Goal: Transaction & Acquisition: Download file/media

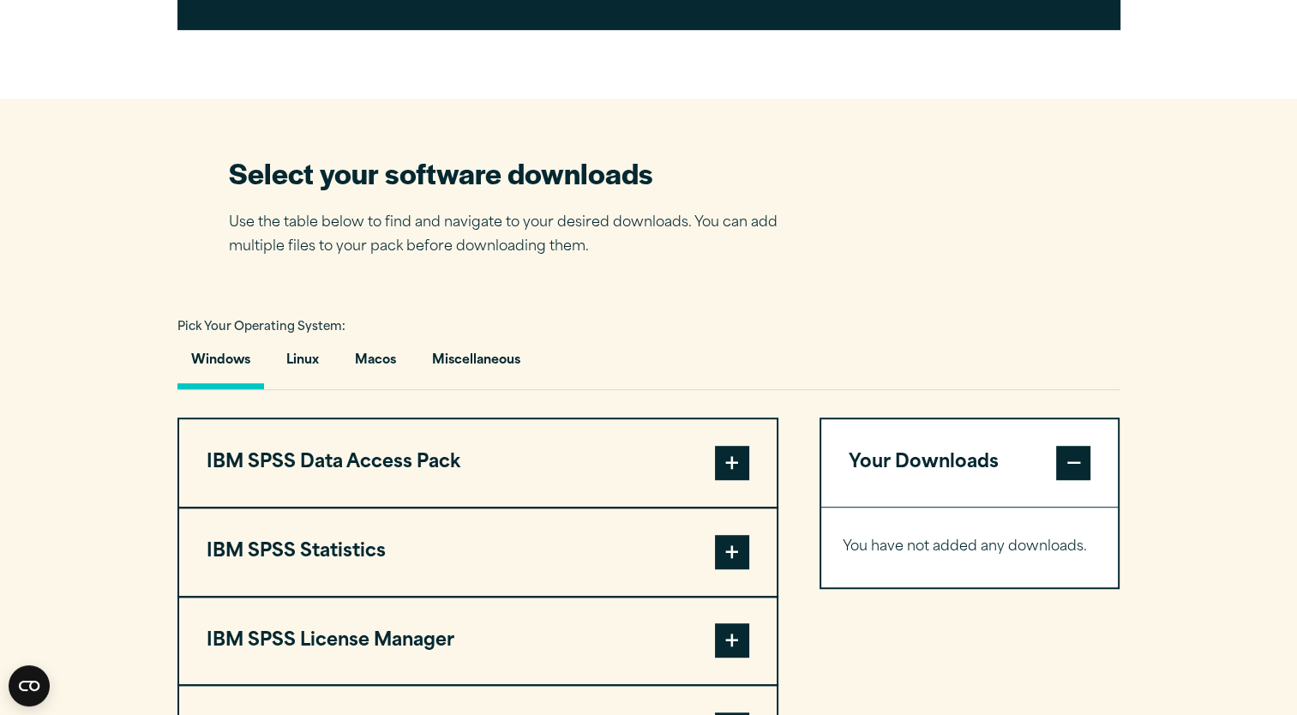
scroll to position [1132, 0]
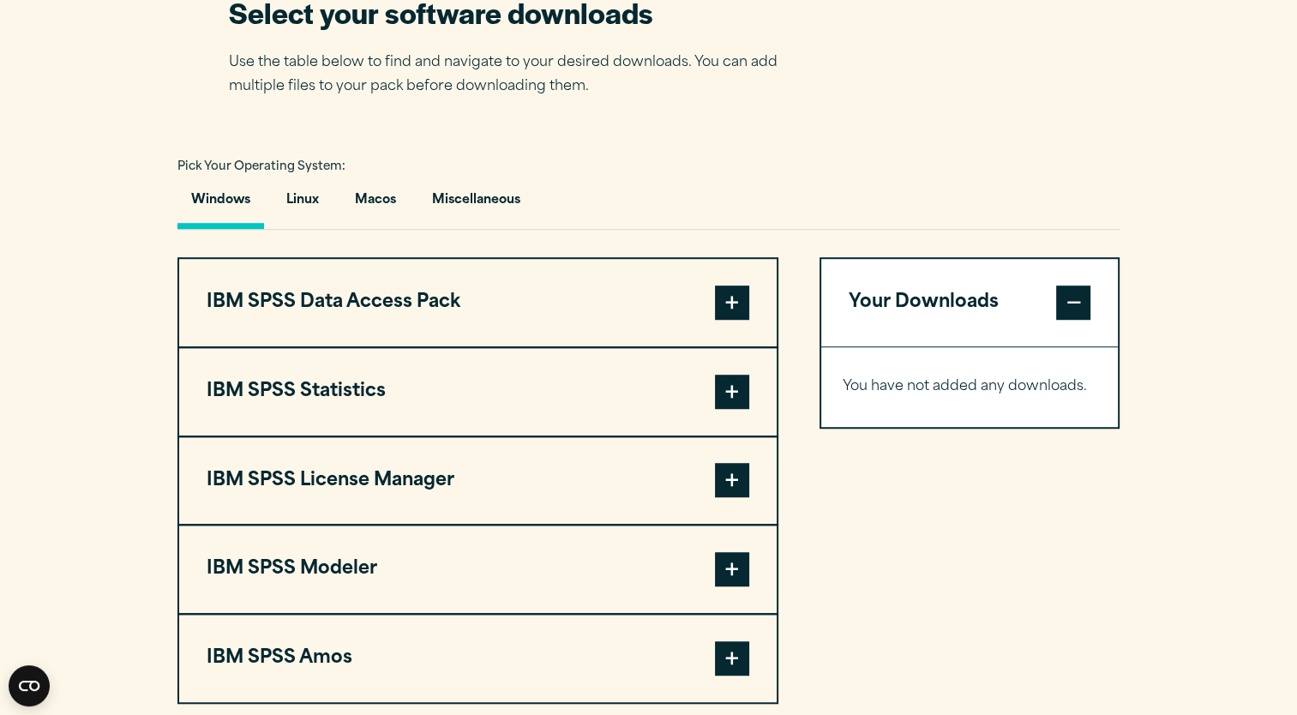
click at [649, 390] on button "IBM SPSS Statistics" at bounding box center [477, 391] width 597 height 87
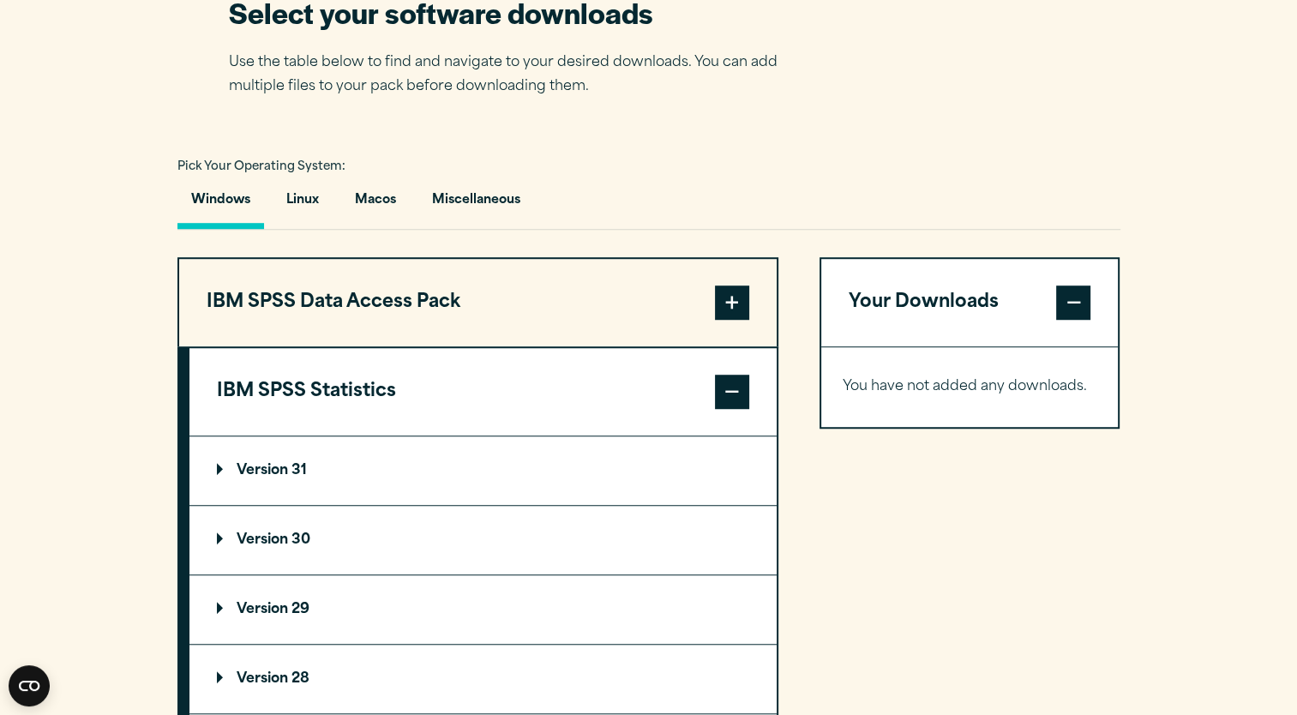
click at [542, 541] on summary "Version 30" at bounding box center [482, 540] width 587 height 69
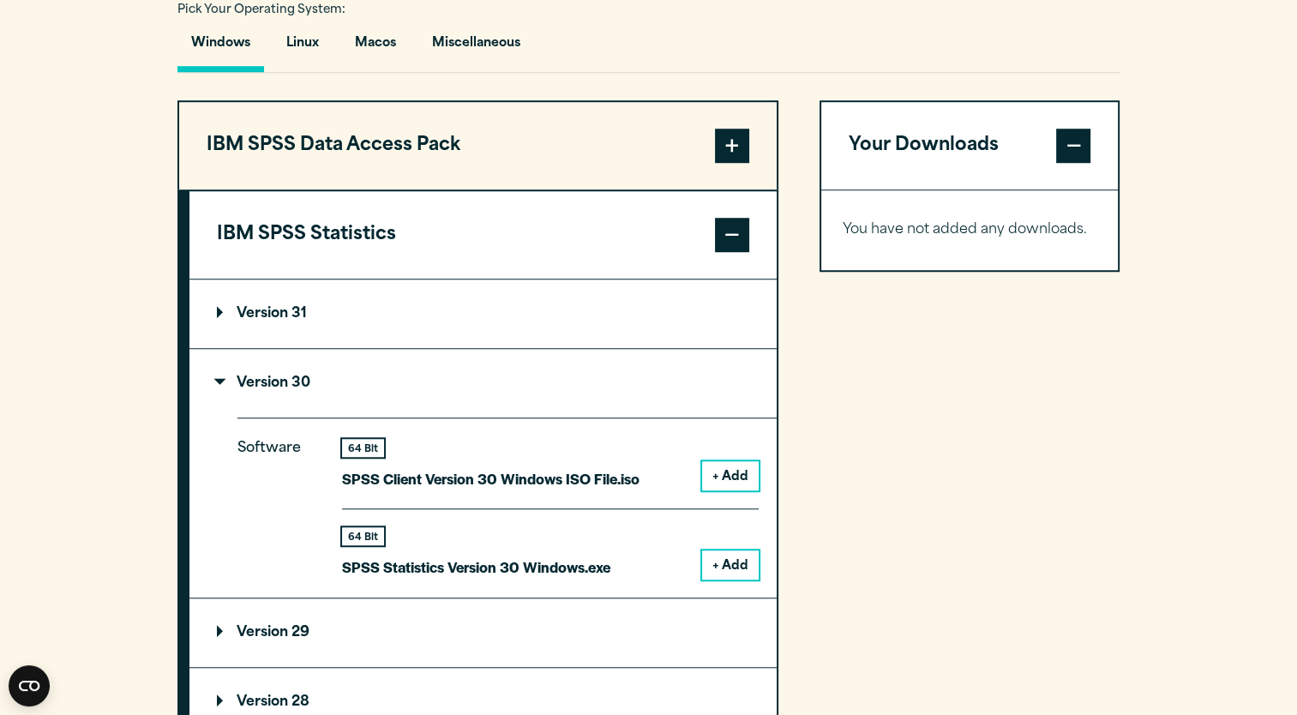
scroll to position [1303, 0]
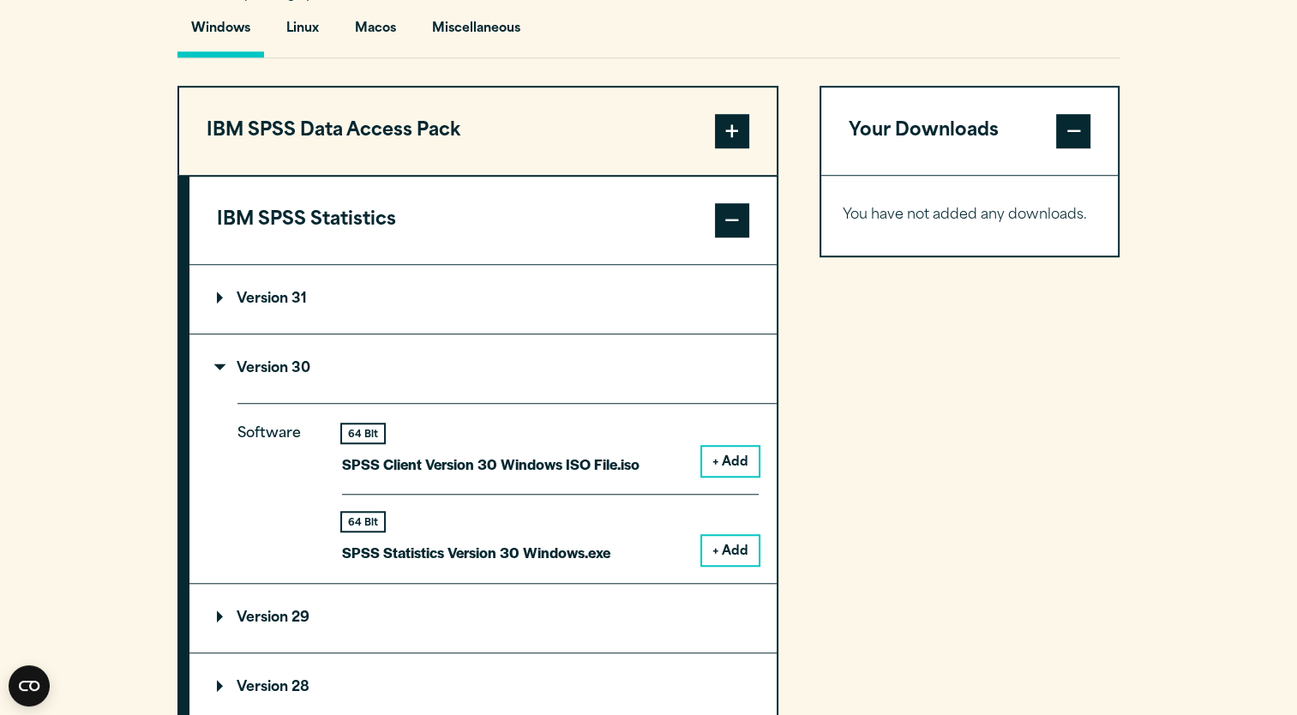
click at [825, 444] on div "Your Downloads You have not added any downloads. Download 0 Items" at bounding box center [969, 608] width 301 height 1044
click at [1013, 315] on div "Your Downloads You have not added any downloads. Download 0 Items" at bounding box center [969, 608] width 301 height 1044
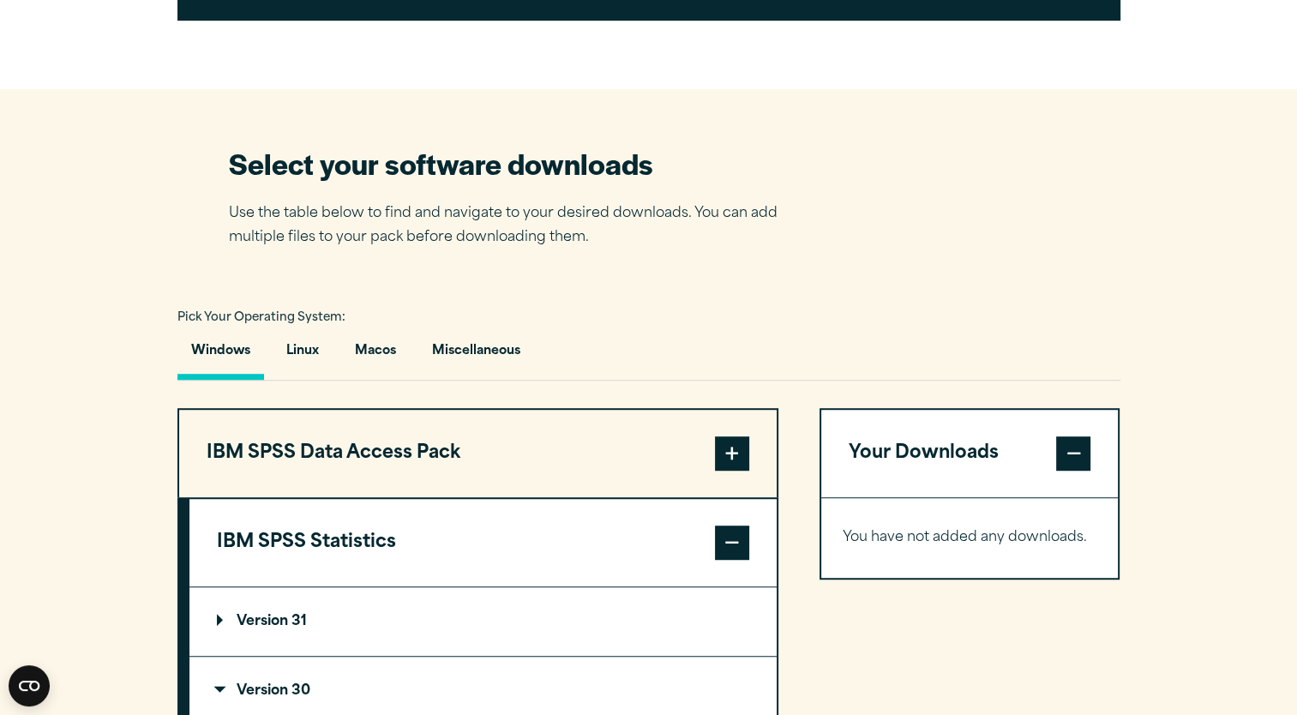
scroll to position [960, 0]
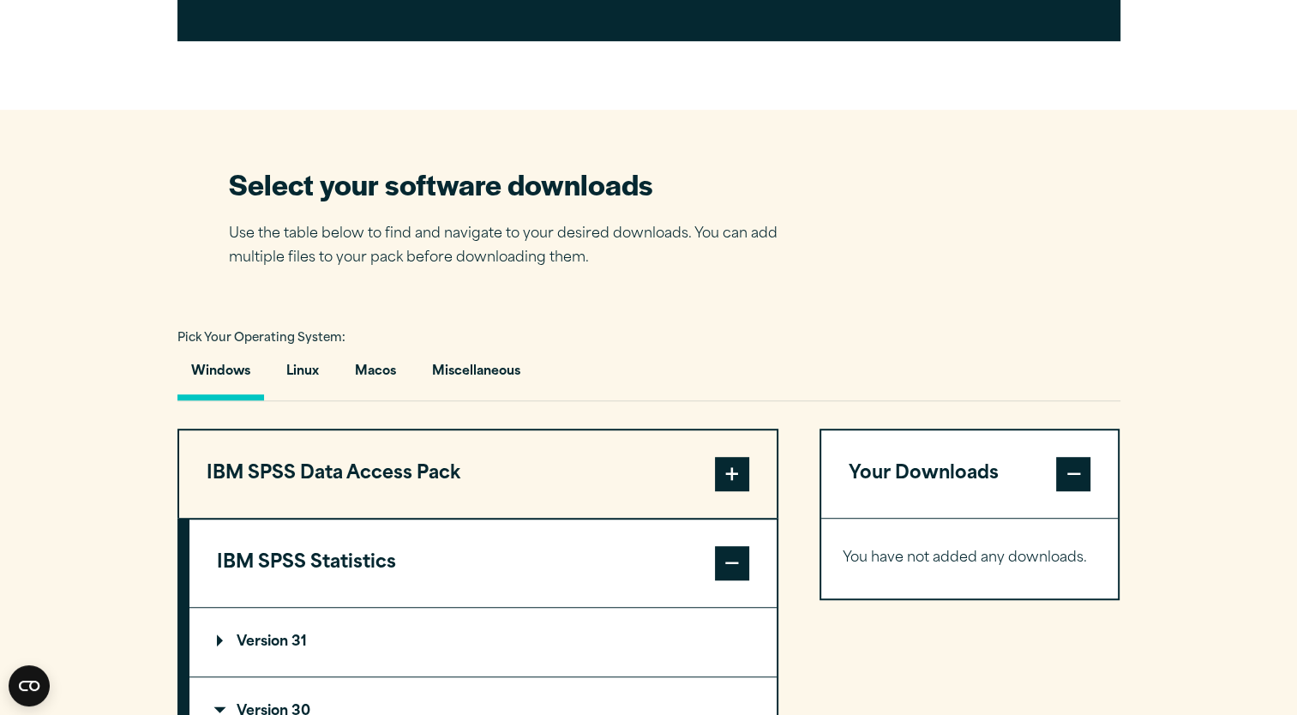
click at [518, 485] on button "IBM SPSS Data Access Pack" at bounding box center [477, 473] width 597 height 87
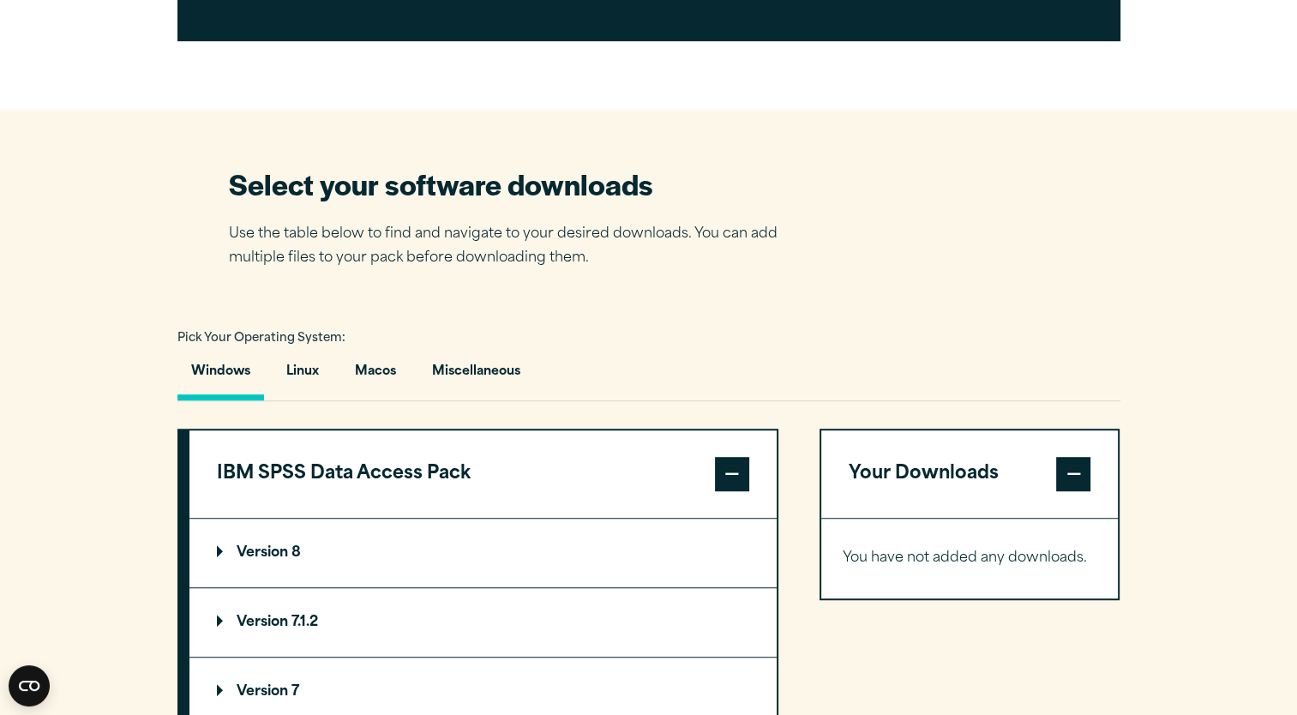
click at [610, 471] on button "IBM SPSS Data Access Pack" at bounding box center [482, 473] width 587 height 87
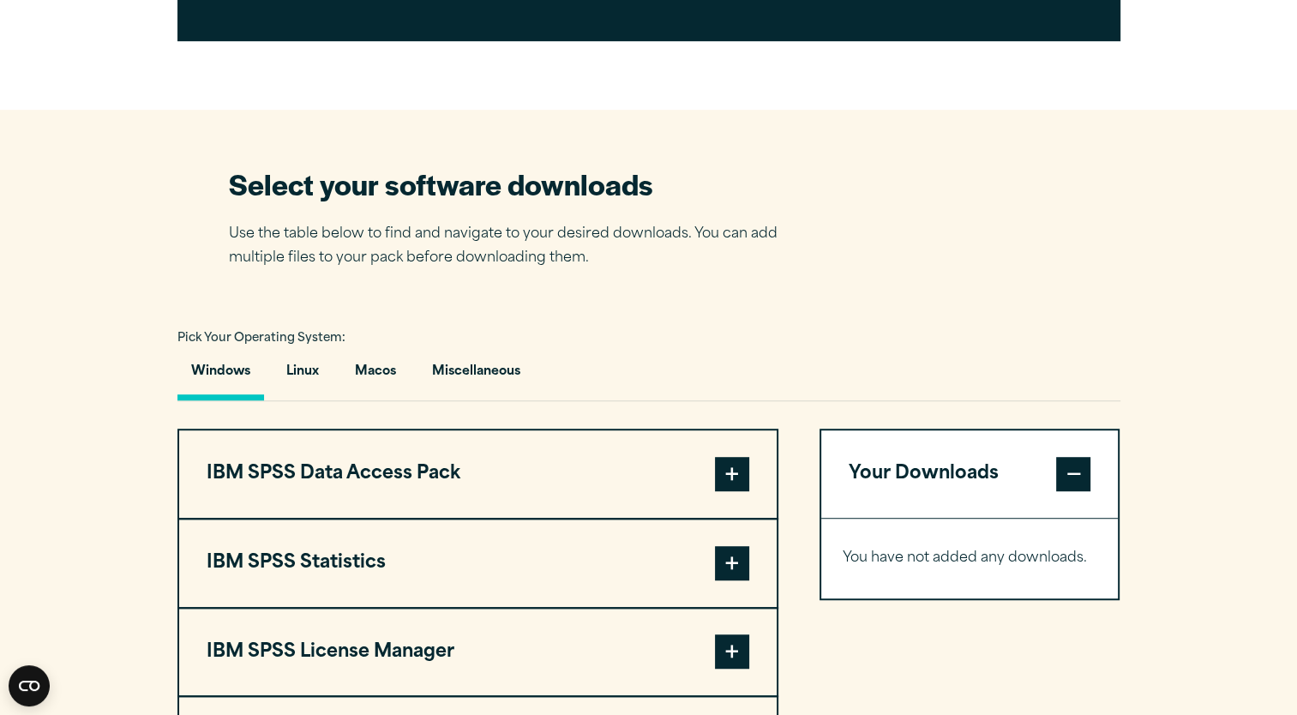
click at [579, 571] on button "IBM SPSS Statistics" at bounding box center [477, 562] width 597 height 87
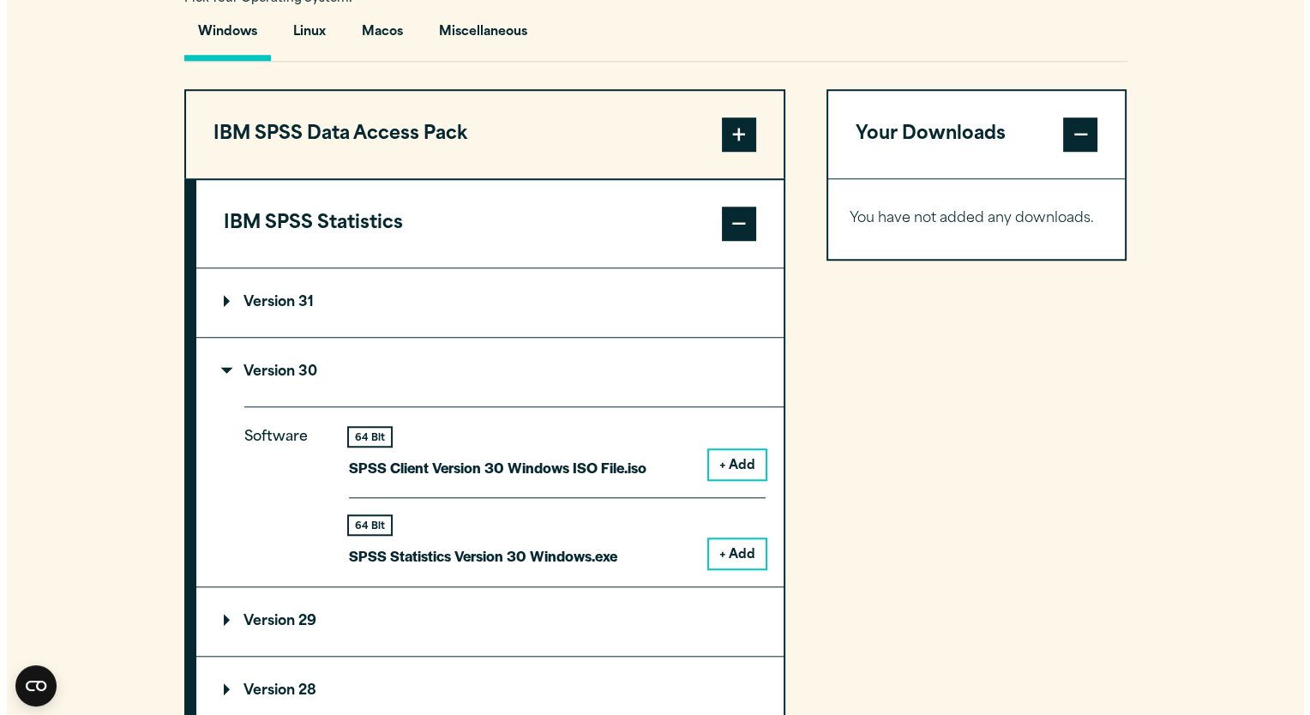
scroll to position [1303, 0]
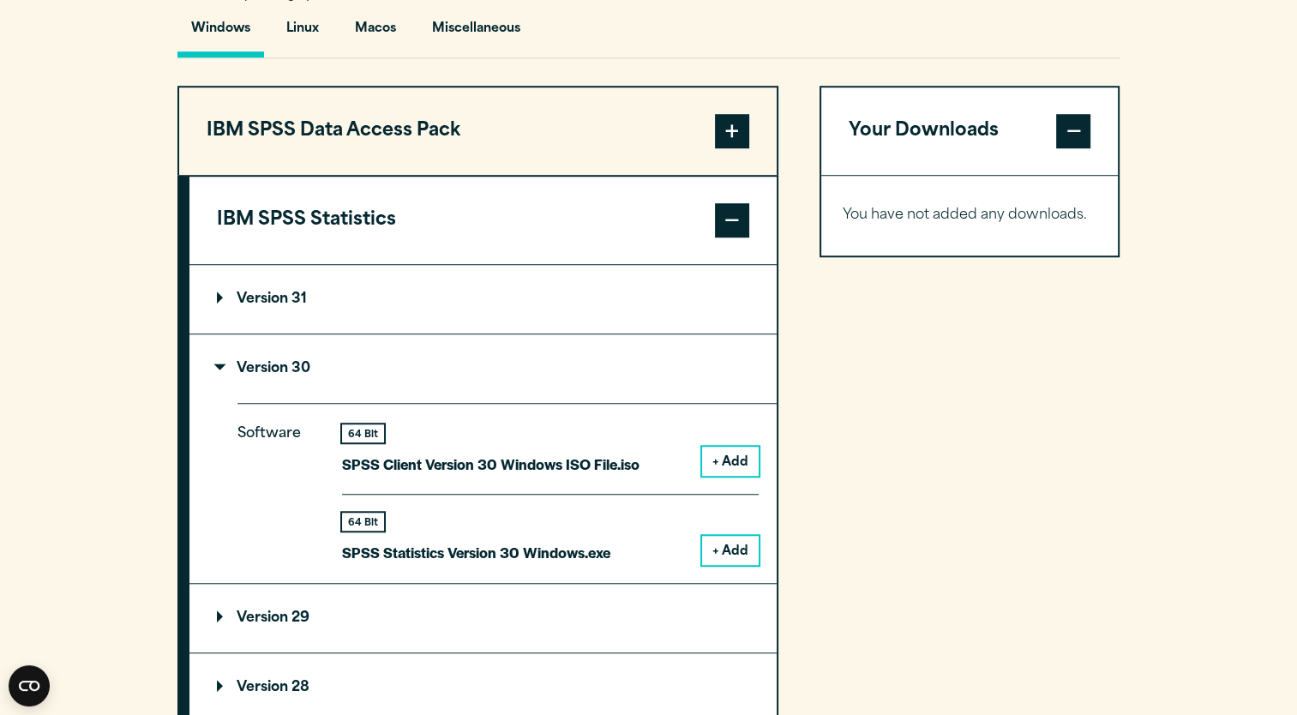
click at [740, 548] on button "+ Add" at bounding box center [730, 550] width 57 height 29
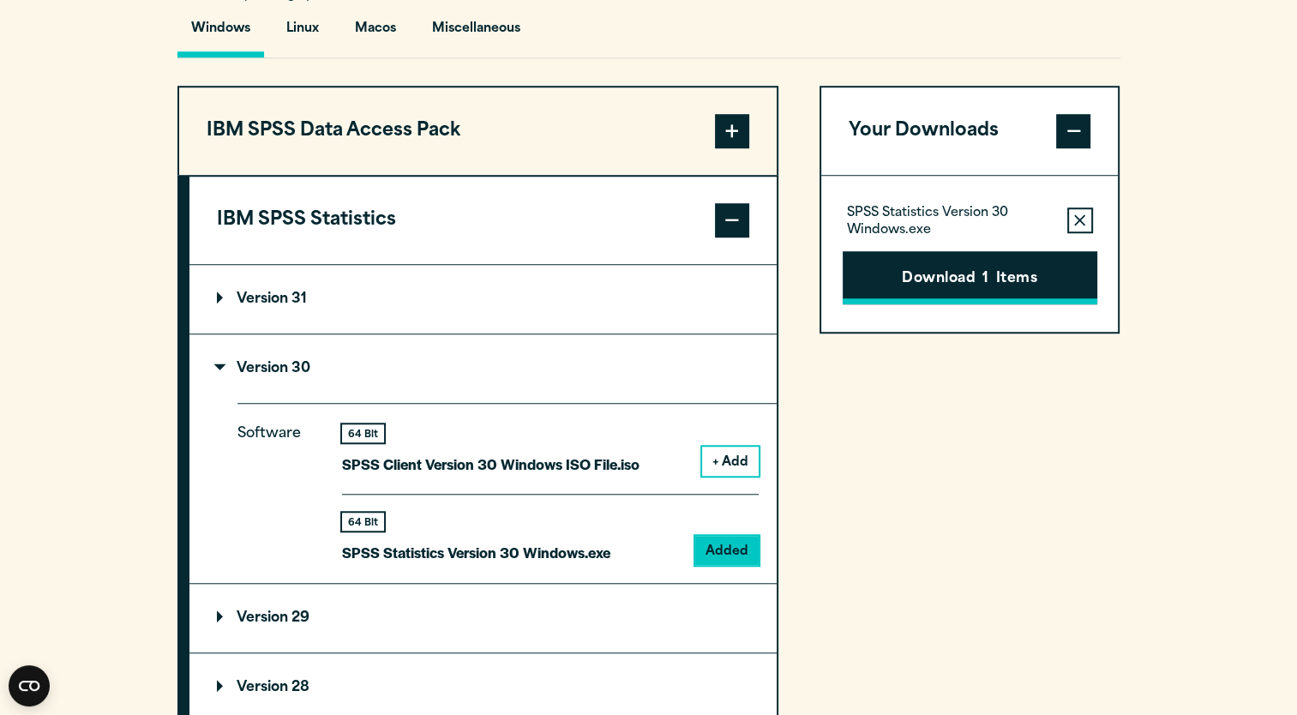
click at [991, 273] on button "Download 1 Items" at bounding box center [970, 277] width 255 height 53
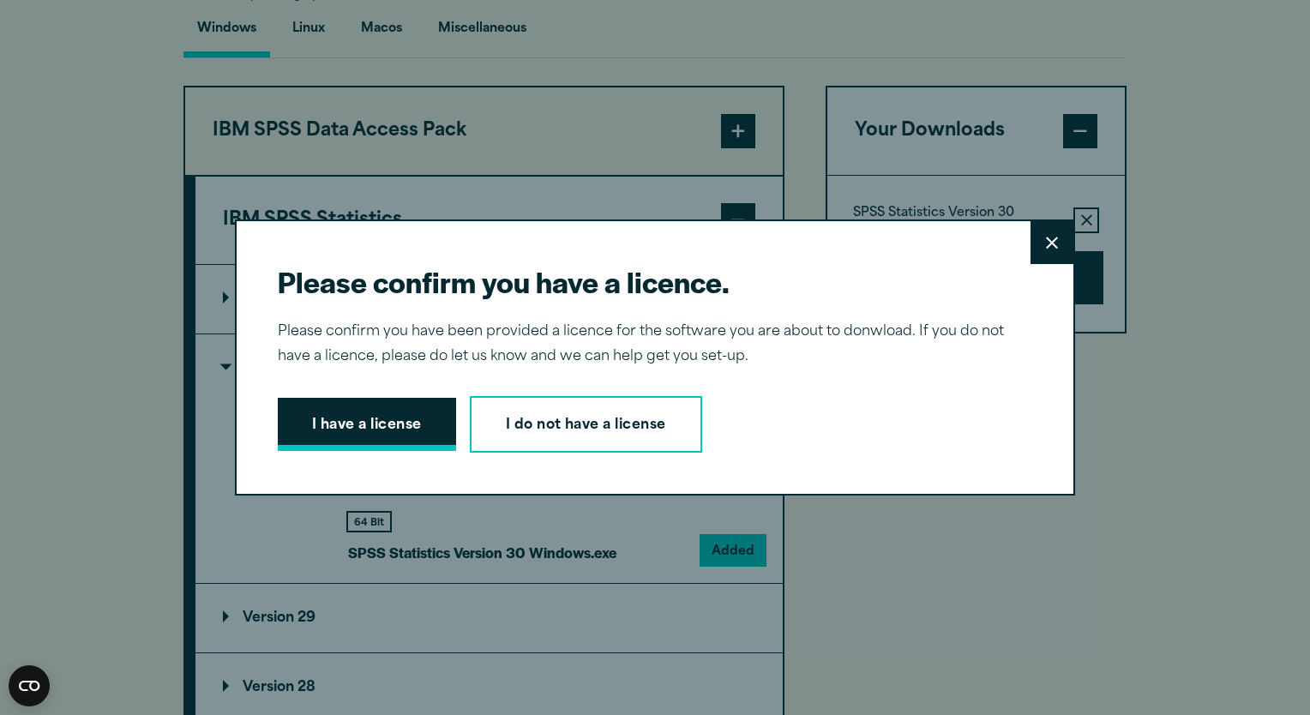
click at [358, 417] on button "I have a license" at bounding box center [367, 424] width 178 height 53
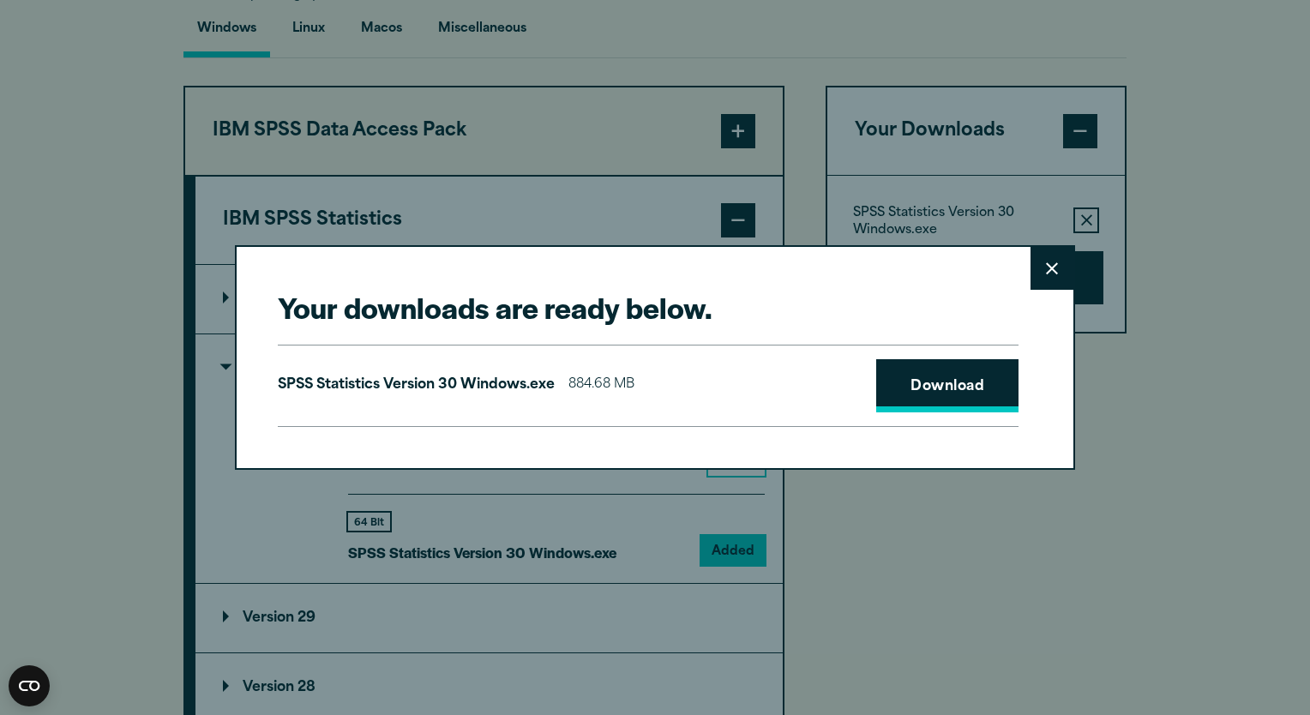
click at [938, 381] on link "Download" at bounding box center [947, 385] width 142 height 53
